Goal: Information Seeking & Learning: Learn about a topic

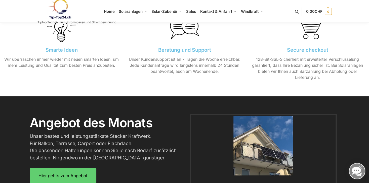
scroll to position [578, 0]
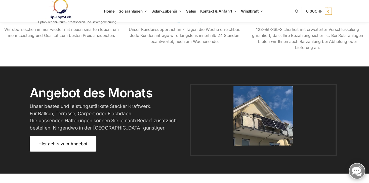
click at [62, 145] on span "Hier gehts zum Angebot" at bounding box center [62, 144] width 49 height 4
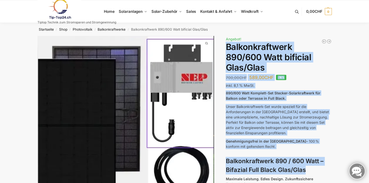
drag, startPoint x: 227, startPoint y: 47, endPoint x: 312, endPoint y: 173, distance: 151.9
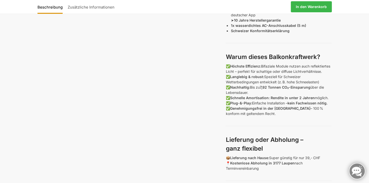
scroll to position [277, 0]
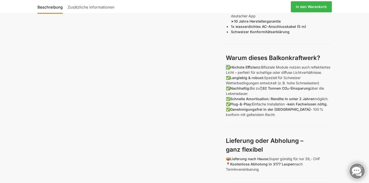
drag, startPoint x: 230, startPoint y: 68, endPoint x: 261, endPoint y: 123, distance: 63.1
click at [261, 123] on div "890/600 watts ensemble complet de centrale solaire enfichable pour balcon ou te…" at bounding box center [279, 41] width 106 height 455
drag, startPoint x: 261, startPoint y: 123, endPoint x: 261, endPoint y: 103, distance: 19.4
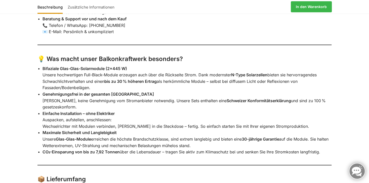
scroll to position [805, 0]
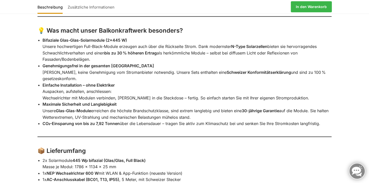
drag, startPoint x: 43, startPoint y: 40, endPoint x: 328, endPoint y: 125, distance: 297.9
click at [328, 125] on ul "Bifaziale Glas-Glas-Solarmodule (2×445 W) Unsere hochwertigen Full-Black-Module…" at bounding box center [186, 82] width 289 height 90
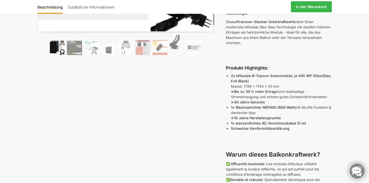
scroll to position [151, 0]
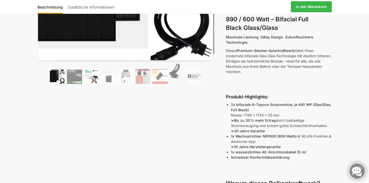
click at [97, 76] on img at bounding box center [91, 76] width 15 height 15
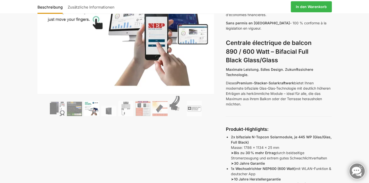
scroll to position [75, 0]
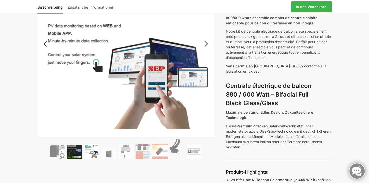
click at [72, 152] on img at bounding box center [74, 152] width 15 height 14
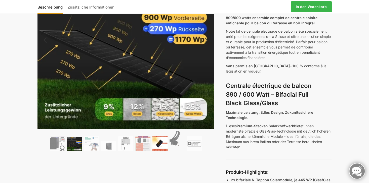
click at [158, 142] on img at bounding box center [159, 143] width 15 height 15
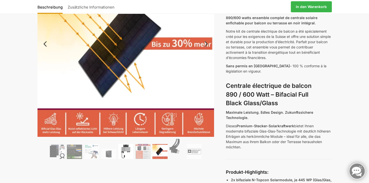
click at [129, 148] on img at bounding box center [125, 151] width 15 height 15
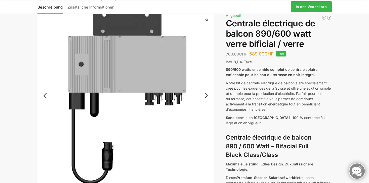
scroll to position [50, 0]
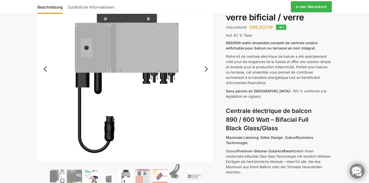
click at [98, 177] on img at bounding box center [91, 176] width 15 height 15
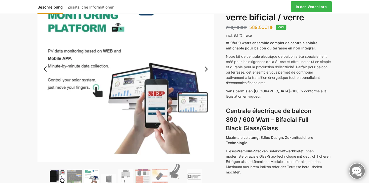
click at [64, 177] on img at bounding box center [57, 176] width 15 height 15
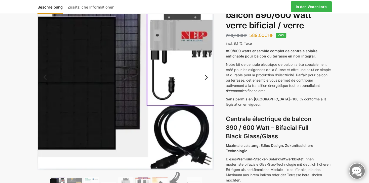
scroll to position [101, 0]
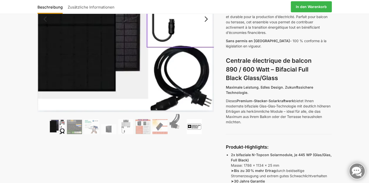
click at [194, 124] on img at bounding box center [194, 126] width 15 height 15
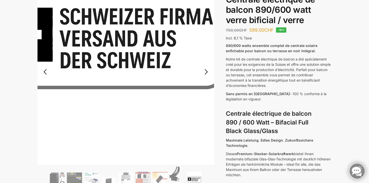
scroll to position [0, 0]
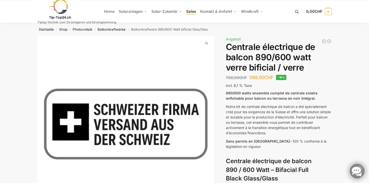
click at [189, 11] on span "Sales" at bounding box center [191, 11] width 10 height 5
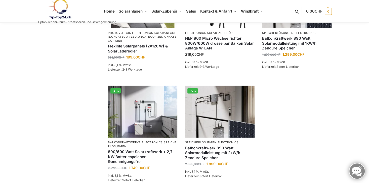
scroll to position [352, 0]
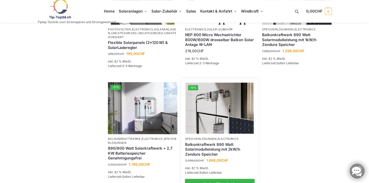
click at [196, 142] on link "Balkonkraftwerk 890 Watt Solarmodulleistung mit 2kW/h Zendure Speicher" at bounding box center [219, 149] width 69 height 15
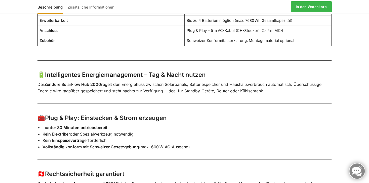
scroll to position [503, 0]
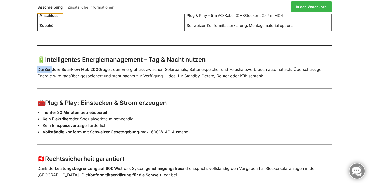
drag, startPoint x: 38, startPoint y: 68, endPoint x: 53, endPoint y: 69, distance: 14.9
click at [53, 69] on p "Der Zendure SolarFlow Hub 2000 regelt den Energiefluss zwischen Solarpanels, Ba…" at bounding box center [184, 72] width 294 height 13
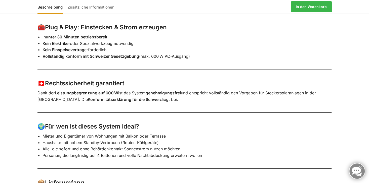
scroll to position [629, 0]
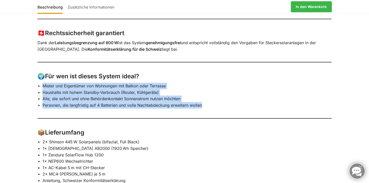
drag, startPoint x: 42, startPoint y: 83, endPoint x: 205, endPoint y: 105, distance: 164.6
click at [205, 105] on ul "Mieter und Eigentümer von Wohnungen mit Balkon oder Terrasse Haushalte mit hohe…" at bounding box center [186, 96] width 289 height 26
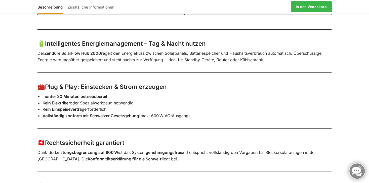
scroll to position [478, 0]
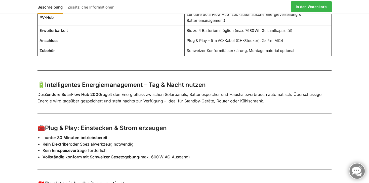
drag, startPoint x: 38, startPoint y: 92, endPoint x: 338, endPoint y: 99, distance: 300.3
click at [338, 99] on div "Mit 2 Solarmodulen je 445 Watt ☀️ Balkonkraftwerk mit Speicher – 890 W Solarmod…" at bounding box center [184, 127] width 315 height 599
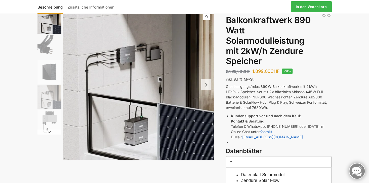
scroll to position [50, 0]
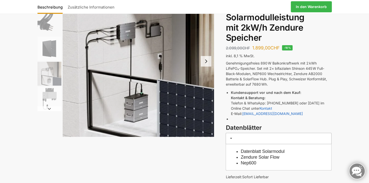
click at [136, 104] on img "1 / 5" at bounding box center [138, 61] width 151 height 151
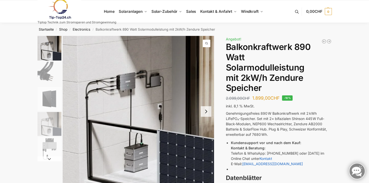
click at [45, 91] on img "3 / 5" at bounding box center [49, 99] width 24 height 24
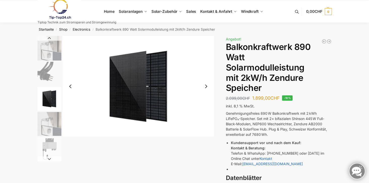
click at [51, 128] on img "4 / 5" at bounding box center [49, 124] width 24 height 24
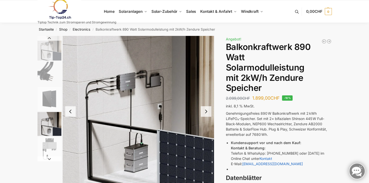
click at [50, 147] on img "5 / 5" at bounding box center [49, 149] width 24 height 24
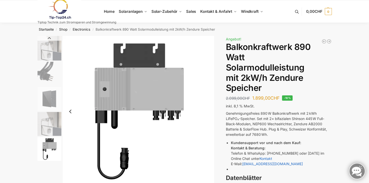
click at [48, 46] on img "1 / 5" at bounding box center [49, 48] width 24 height 25
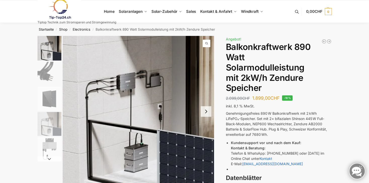
click at [50, 104] on img "3 / 5" at bounding box center [49, 99] width 24 height 24
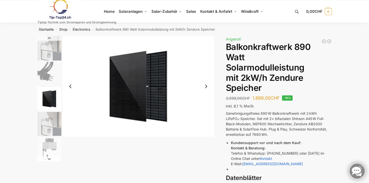
click at [53, 123] on img "4 / 5" at bounding box center [49, 124] width 24 height 24
